Goal: Task Accomplishment & Management: Complete application form

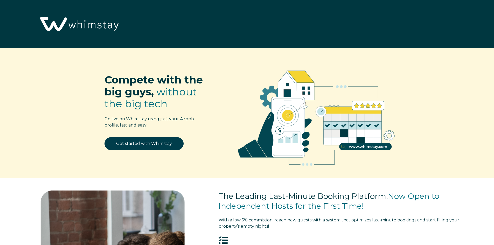
select select "US"
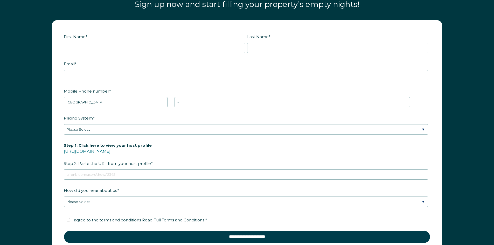
scroll to position [737, 0]
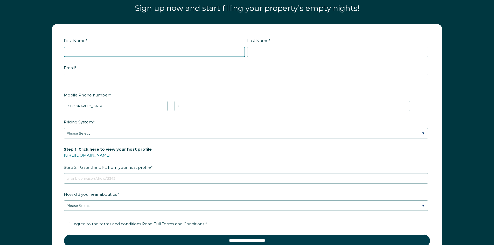
click at [86, 50] on input "First Name *" at bounding box center [154, 52] width 181 height 10
type input "Nica"
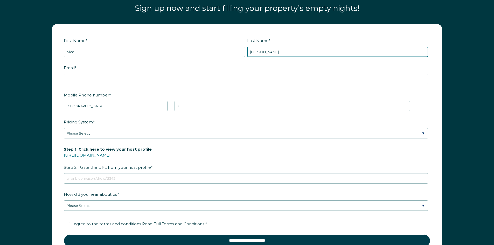
type input "Simon"
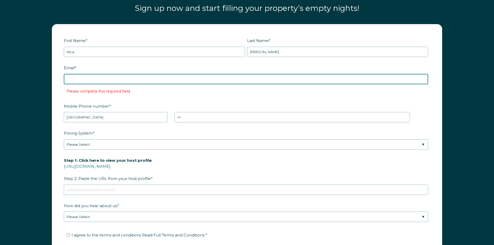
drag, startPoint x: 101, startPoint y: 78, endPoint x: 107, endPoint y: 79, distance: 6.1
click at [101, 78] on input "Email *" at bounding box center [246, 79] width 365 height 10
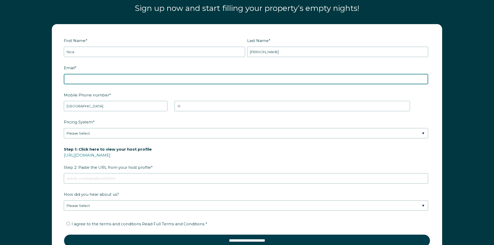
paste input "[EMAIL_ADDRESS][DOMAIN_NAME]"
type input "[EMAIL_ADDRESS][DOMAIN_NAME]"
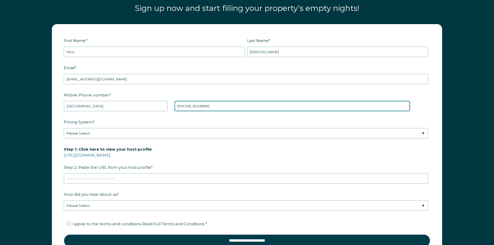
type input "+1 2677670403"
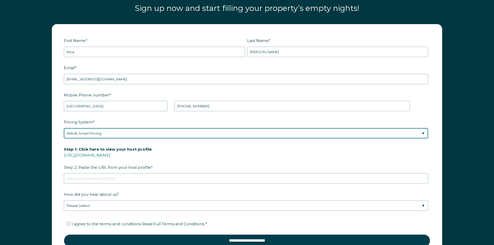
select select "PriceLabs"
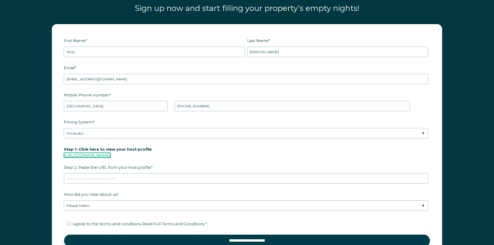
click at [111, 156] on link "https://www.airbnb.com/users/show/" at bounding box center [87, 155] width 47 height 5
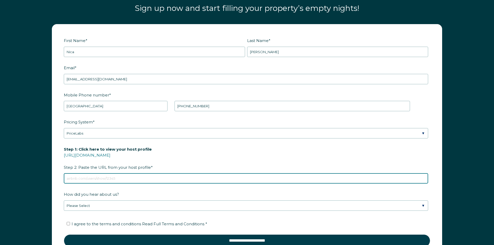
click at [105, 176] on input "Step 1: Click here to view your host profile https://www.airbnb.com/users/show/…" at bounding box center [246, 178] width 365 height 10
paste input "https://www.airbnb.com/users/show/275844169"
type input "https://www.airbnb.com/users/show/275844169"
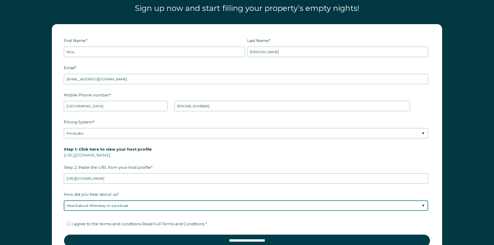
select select "Marketing Email"
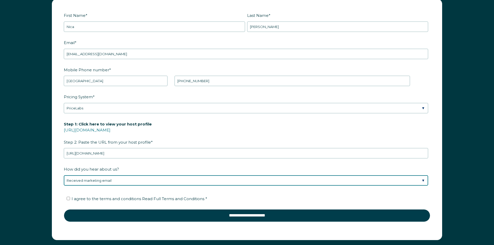
scroll to position [789, 0]
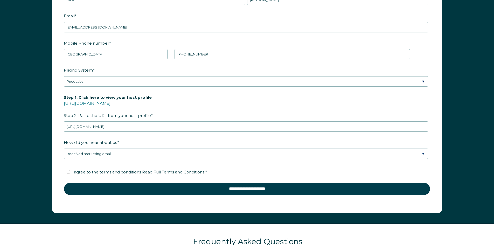
click at [94, 172] on span "I agree to the terms and conditions Read Full Terms and Conditions *" at bounding box center [140, 172] width 136 height 5
click at [70, 172] on input "I agree to the terms and conditions Read Full Terms and Conditions *" at bounding box center [68, 171] width 3 height 3
checkbox input "true"
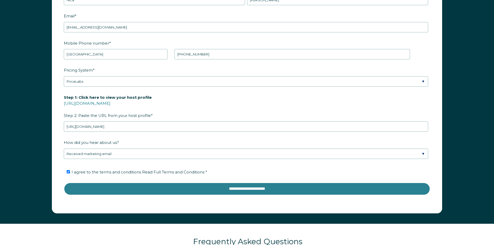
click at [253, 188] on input "**********" at bounding box center [247, 189] width 367 height 12
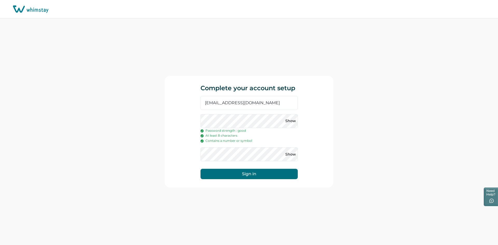
drag, startPoint x: 354, startPoint y: 146, endPoint x: 324, endPoint y: 149, distance: 29.7
click at [354, 146] on div "Complete your account setup [EMAIL_ADDRESS][DOMAIN_NAME] Show Password strength…" at bounding box center [249, 131] width 498 height 227
click at [293, 155] on button "Show" at bounding box center [291, 154] width 8 height 8
click at [289, 120] on button "Show" at bounding box center [291, 121] width 8 height 8
click at [378, 133] on div "Complete your account setup [EMAIL_ADDRESS][DOMAIN_NAME] Hide Password strength…" at bounding box center [249, 131] width 498 height 227
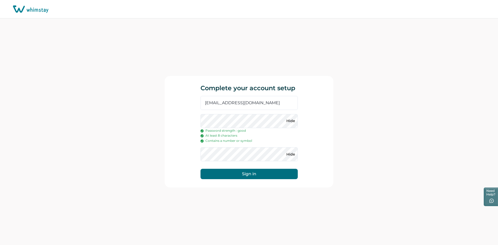
click at [254, 176] on button "Sign in" at bounding box center [249, 174] width 97 height 10
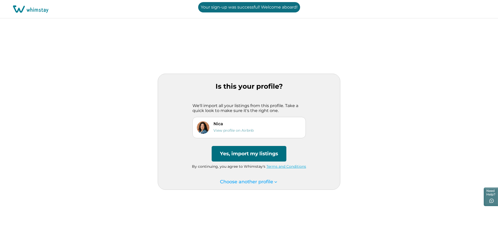
drag, startPoint x: 231, startPoint y: 151, endPoint x: 265, endPoint y: 151, distance: 34.5
click at [231, 152] on button "Yes, import my listings" at bounding box center [249, 154] width 75 height 16
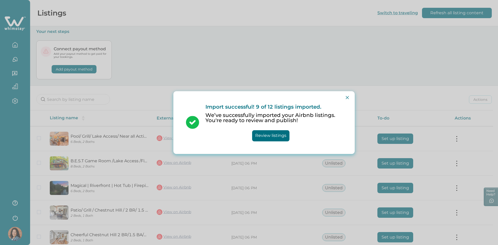
click at [267, 136] on button "Review listings" at bounding box center [270, 135] width 37 height 11
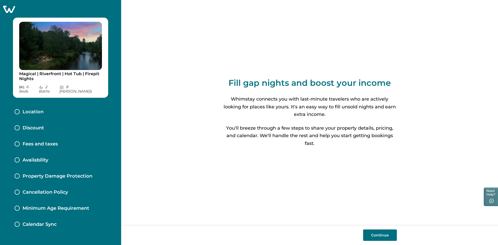
click at [383, 234] on button "Continue" at bounding box center [380, 235] width 34 height 11
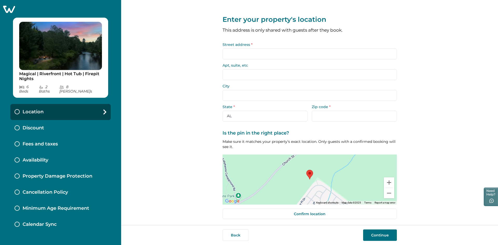
click at [241, 58] on input "Street address *" at bounding box center [310, 54] width 174 height 11
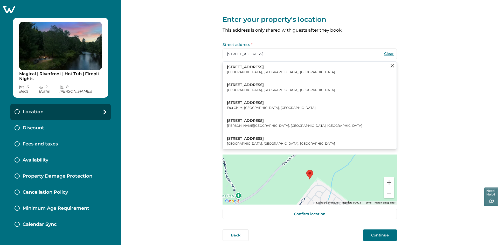
click at [320, 72] on button "[STREET_ADDRESS]" at bounding box center [310, 70] width 174 height 16
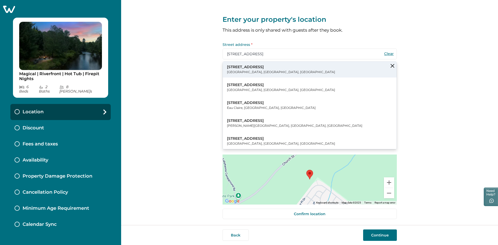
type input "[STREET_ADDRESS]"
type input "[GEOGRAPHIC_DATA]"
select select "PA"
type input "18347"
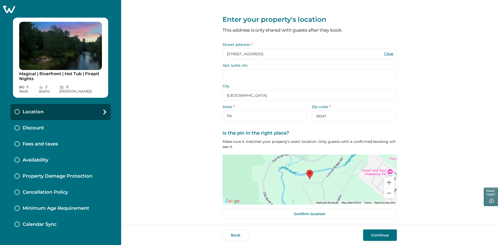
scroll to position [1, 0]
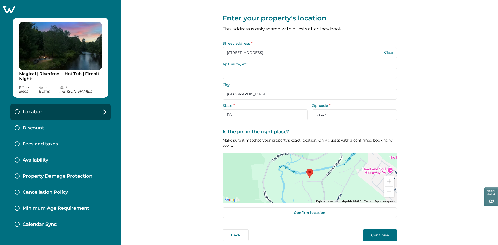
click at [380, 235] on button "Continue" at bounding box center [380, 235] width 34 height 11
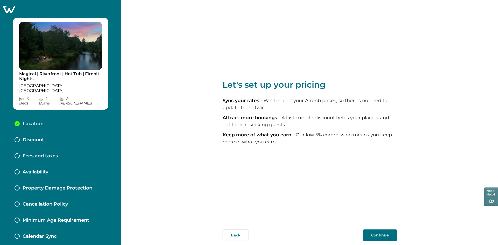
click at [381, 234] on button "Continue" at bounding box center [380, 235] width 34 height 11
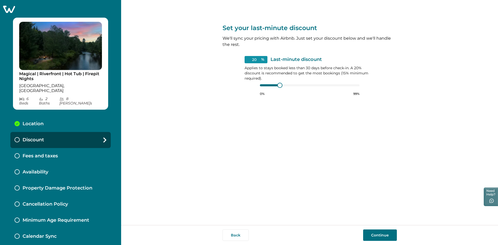
click at [385, 236] on button "Continue" at bounding box center [380, 235] width 34 height 11
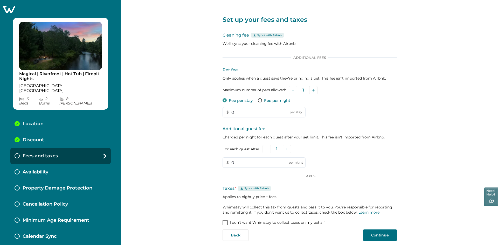
click at [317, 90] on div "Maximum number of pets allowed: 1" at bounding box center [310, 90] width 174 height 8
click at [313, 90] on icon "Add" at bounding box center [313, 90] width 3 height 3
click at [273, 101] on p "Fee per night" at bounding box center [277, 100] width 26 height 5
click at [232, 101] on p "Fee per stay" at bounding box center [241, 100] width 24 height 5
click at [241, 111] on input "0" at bounding box center [264, 112] width 83 height 10
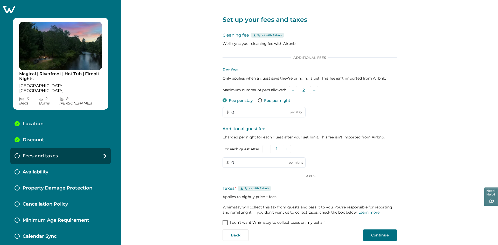
drag, startPoint x: 242, startPoint y: 112, endPoint x: 221, endPoint y: 111, distance: 21.1
click at [221, 111] on div "Set up your fees and taxes Cleaning fee Syncs with Airbnb We'll sync your clean…" at bounding box center [309, 112] width 377 height 225
type input "175"
click at [170, 147] on div "Set up your fees and taxes Cleaning fee Syncs with Airbnb We'll sync your clean…" at bounding box center [309, 112] width 377 height 225
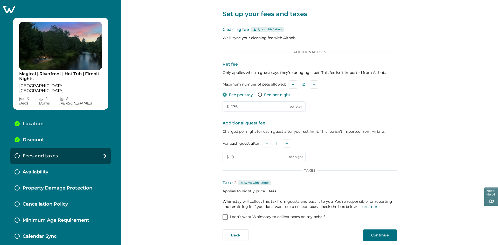
scroll to position [9, 0]
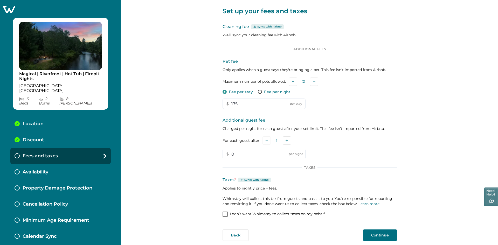
click at [383, 233] on button "Continue" at bounding box center [380, 235] width 34 height 11
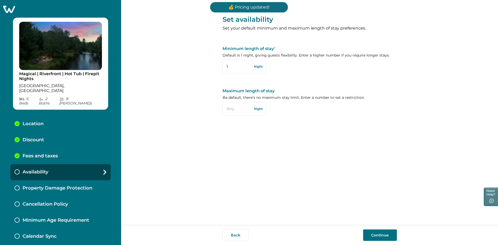
drag, startPoint x: 230, startPoint y: 65, endPoint x: 211, endPoint y: 65, distance: 18.7
click at [211, 65] on div "Set availability Set your default minimum and maximum length of stay preference…" at bounding box center [309, 112] width 377 height 225
type input "2"
click at [330, 162] on div "Set availability Set your default minimum and maximum length of stay preference…" at bounding box center [310, 112] width 174 height 225
drag, startPoint x: 379, startPoint y: 234, endPoint x: 453, endPoint y: 237, distance: 74.0
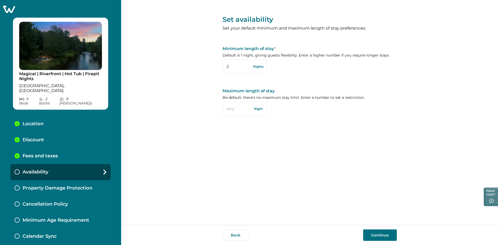
click at [379, 234] on button "Continue" at bounding box center [380, 235] width 34 height 11
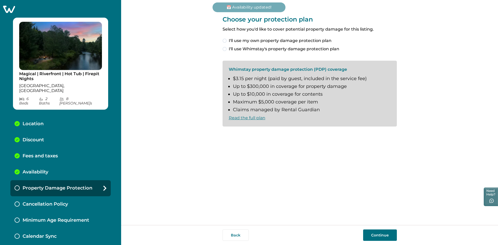
click at [224, 40] on span at bounding box center [225, 41] width 4 height 4
click at [381, 236] on button "Continue" at bounding box center [380, 235] width 34 height 11
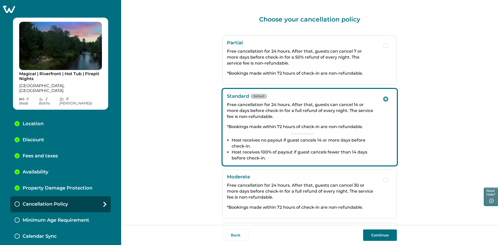
click at [386, 242] on div "Back Continue" at bounding box center [309, 235] width 377 height 20
click at [384, 237] on button "Continue" at bounding box center [380, 235] width 34 height 11
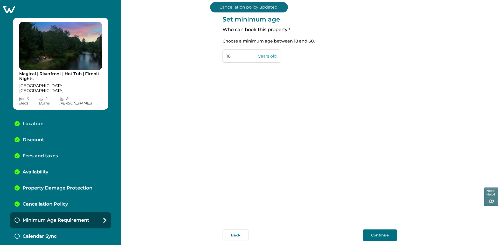
drag, startPoint x: 230, startPoint y: 55, endPoint x: 211, endPoint y: 56, distance: 19.0
click at [211, 55] on div "Set minimum age Who can book this property? Choose a minimum age between 18 and…" at bounding box center [309, 112] width 377 height 225
type input "21"
click at [379, 235] on button "Continue" at bounding box center [380, 235] width 34 height 11
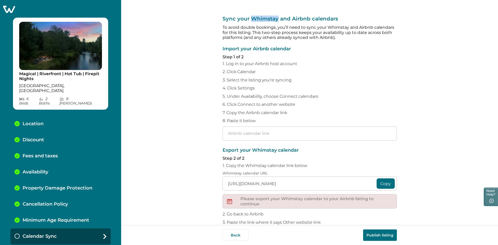
drag, startPoint x: 251, startPoint y: 19, endPoint x: 275, endPoint y: 20, distance: 24.7
click at [275, 20] on p "Sync your Whimstay and Airbnb calendars" at bounding box center [310, 19] width 174 height 6
copy p "Whimstay"
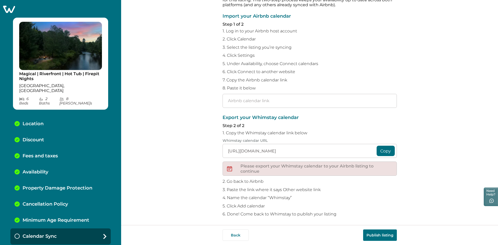
scroll to position [35, 0]
